Goal: Use online tool/utility: Utilize a website feature to perform a specific function

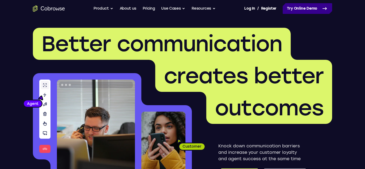
click at [304, 13] on link "Try Online Demo" at bounding box center [307, 8] width 49 height 11
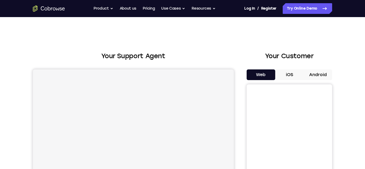
click at [309, 71] on button "Android" at bounding box center [317, 74] width 29 height 11
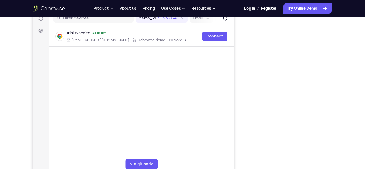
scroll to position [73, 0]
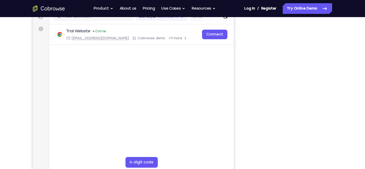
drag, startPoint x: 365, startPoint y: 26, endPoint x: 364, endPoint y: 47, distance: 21.6
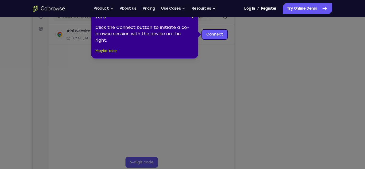
click at [108, 48] on button "Maybe later" at bounding box center [106, 51] width 22 height 6
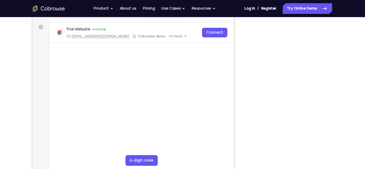
scroll to position [74, 0]
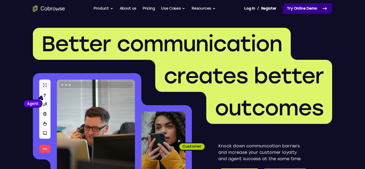
click at [311, 9] on link "Try Online Demo" at bounding box center [307, 8] width 49 height 11
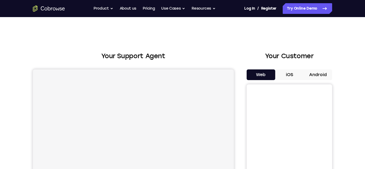
click at [320, 71] on button "Android" at bounding box center [317, 74] width 29 height 11
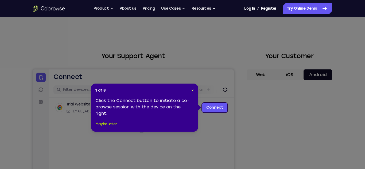
click at [114, 126] on button "Maybe later" at bounding box center [106, 124] width 22 height 6
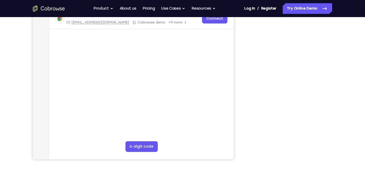
scroll to position [87, 0]
